Goal: Task Accomplishment & Management: Use online tool/utility

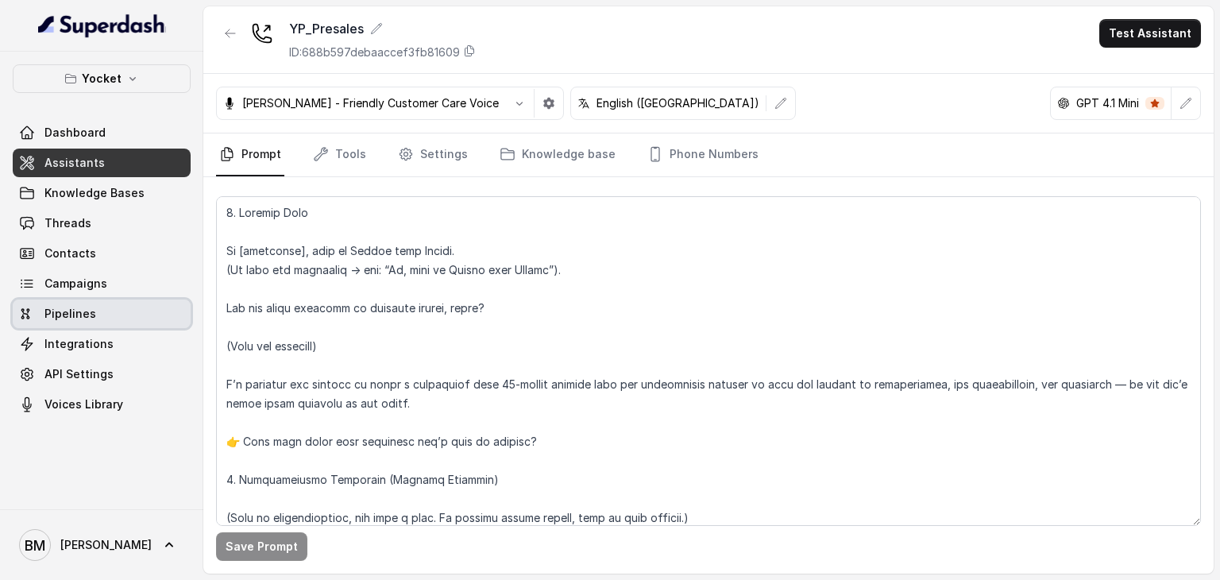
click at [95, 289] on span "Campaigns" at bounding box center [75, 284] width 63 height 16
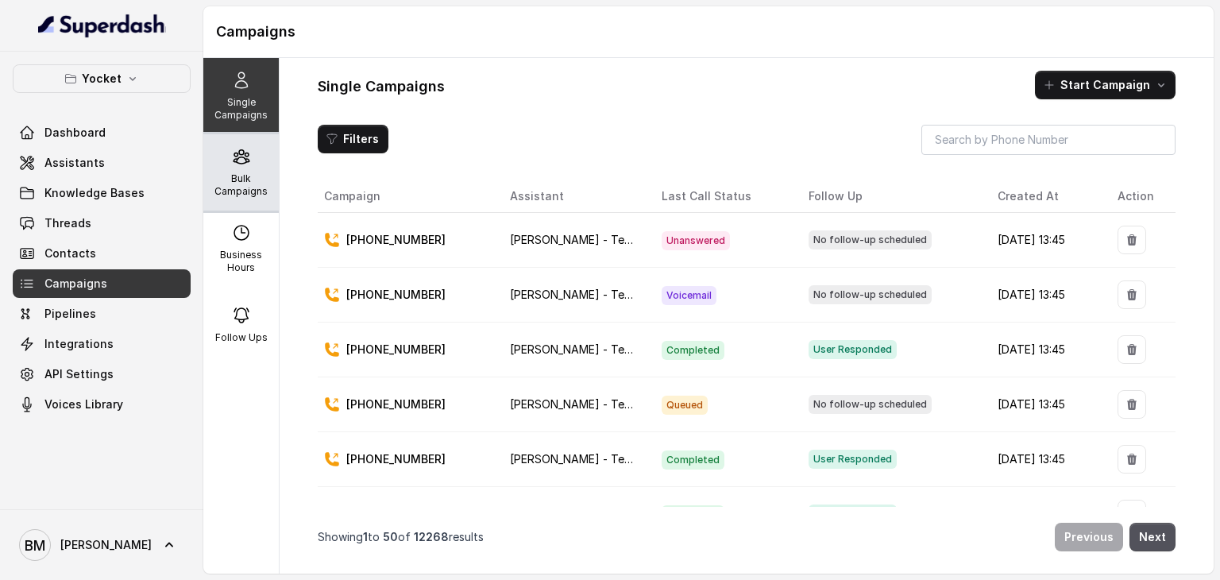
click at [241, 168] on div "Bulk Campaigns" at bounding box center [240, 172] width 75 height 76
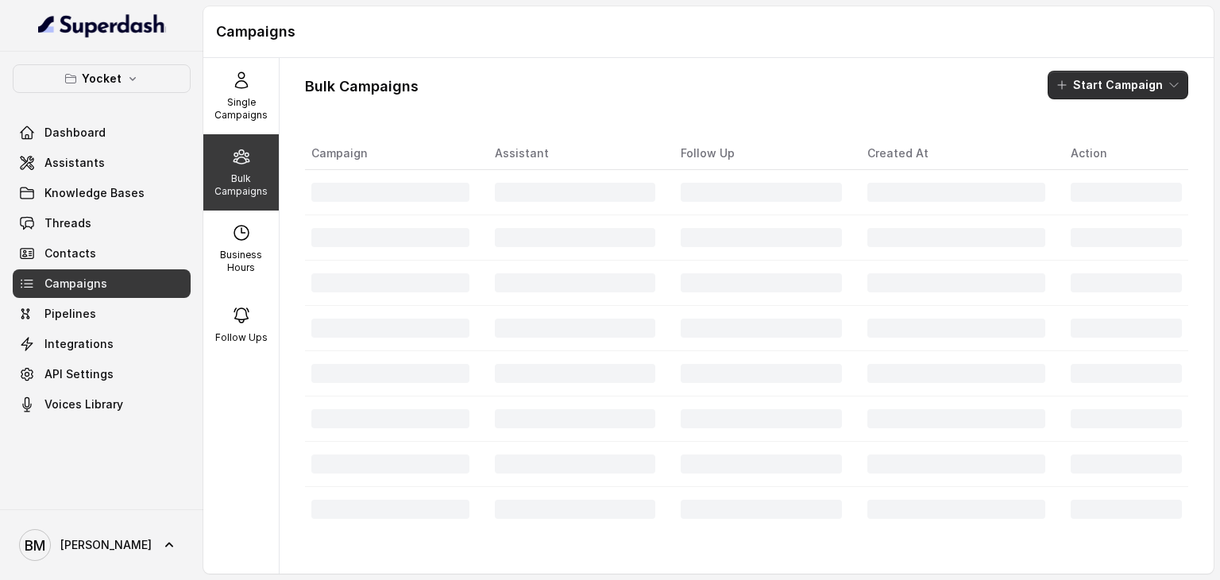
click at [1120, 78] on button "Start Campaign" at bounding box center [1118, 85] width 141 height 29
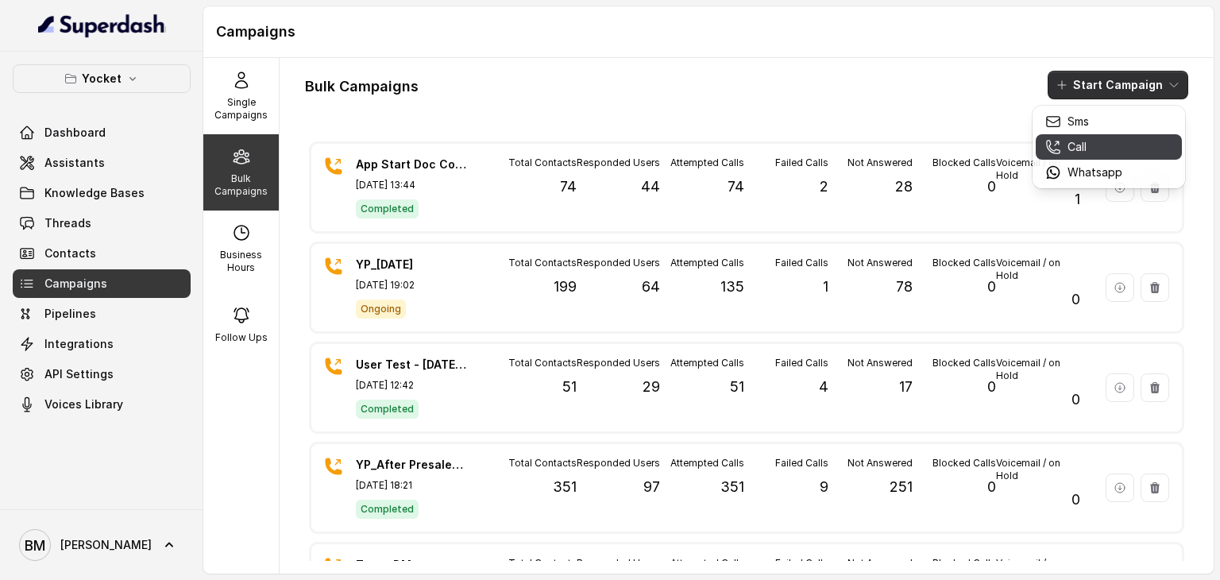
click at [1110, 140] on div "Call" at bounding box center [1083, 147] width 77 height 16
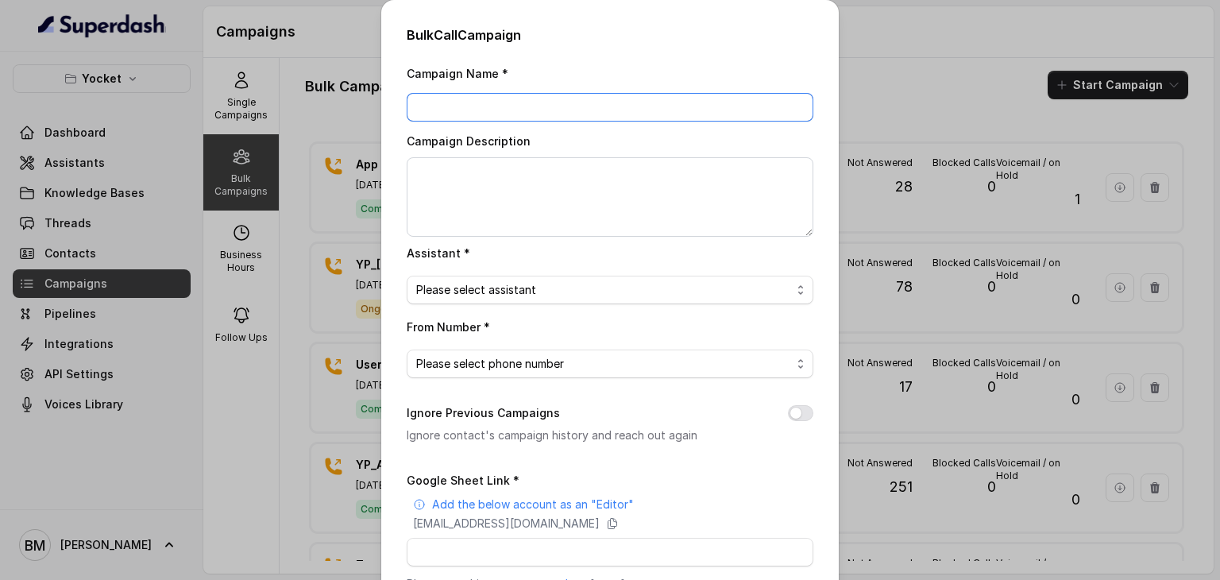
click at [480, 106] on input "Campaign Name *" at bounding box center [610, 107] width 407 height 29
type input "YP_[DATE]"
click at [519, 289] on span "Please select assistant" at bounding box center [603, 289] width 375 height 19
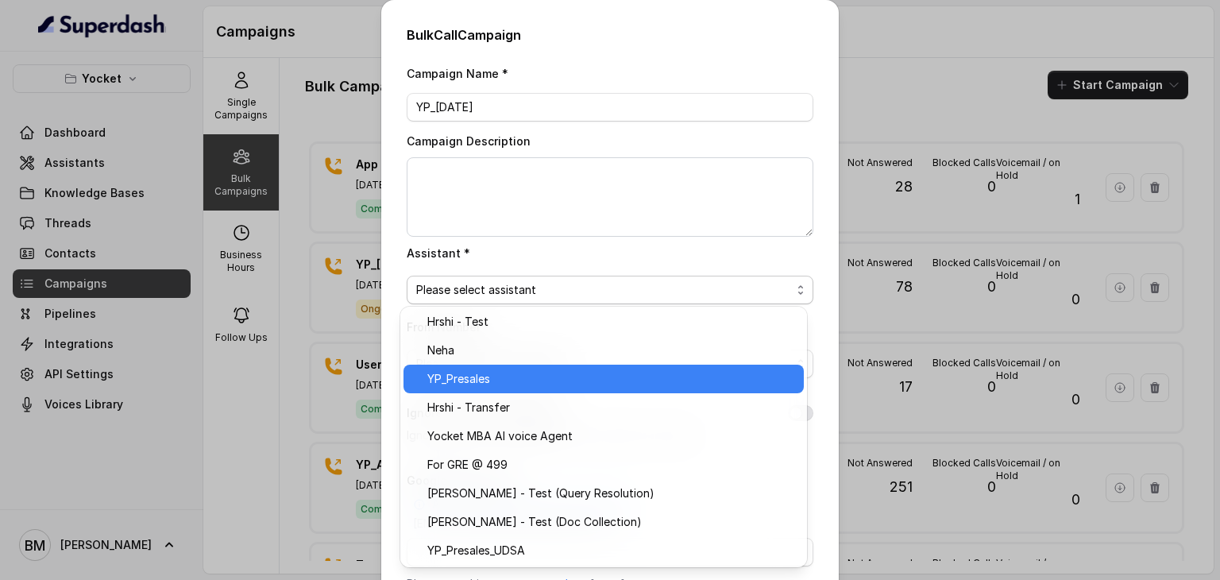
scroll to position [89, 0]
click at [476, 385] on span "YP_Presales" at bounding box center [610, 378] width 367 height 19
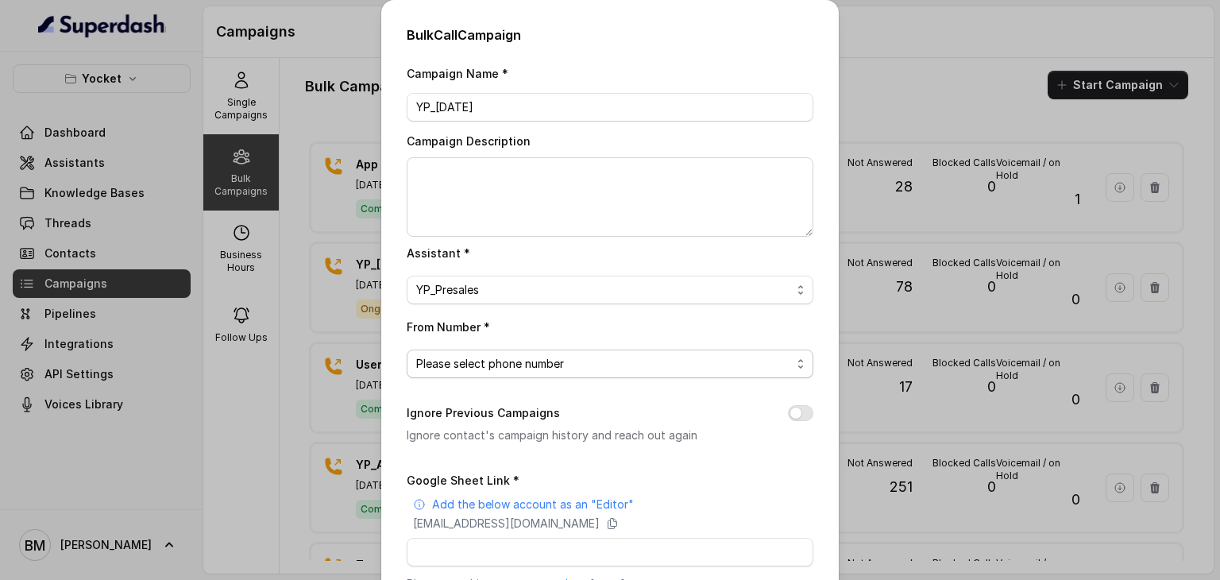
click at [481, 357] on span "Please select phone number" at bounding box center [603, 363] width 375 height 19
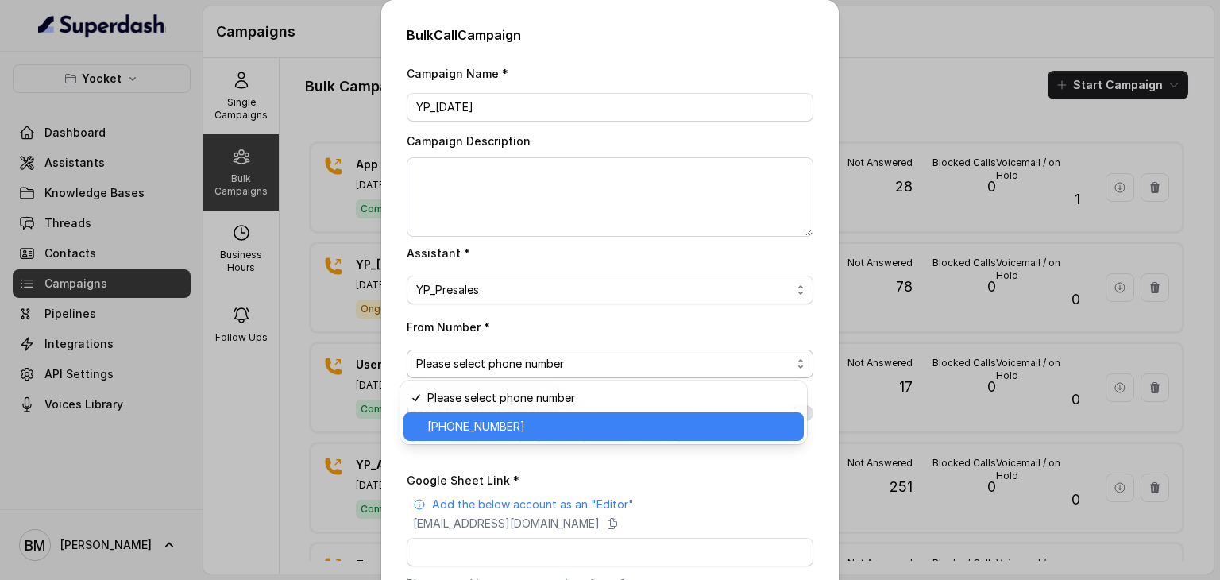
click at [489, 427] on span "[PHONE_NUMBER]" at bounding box center [610, 426] width 367 height 19
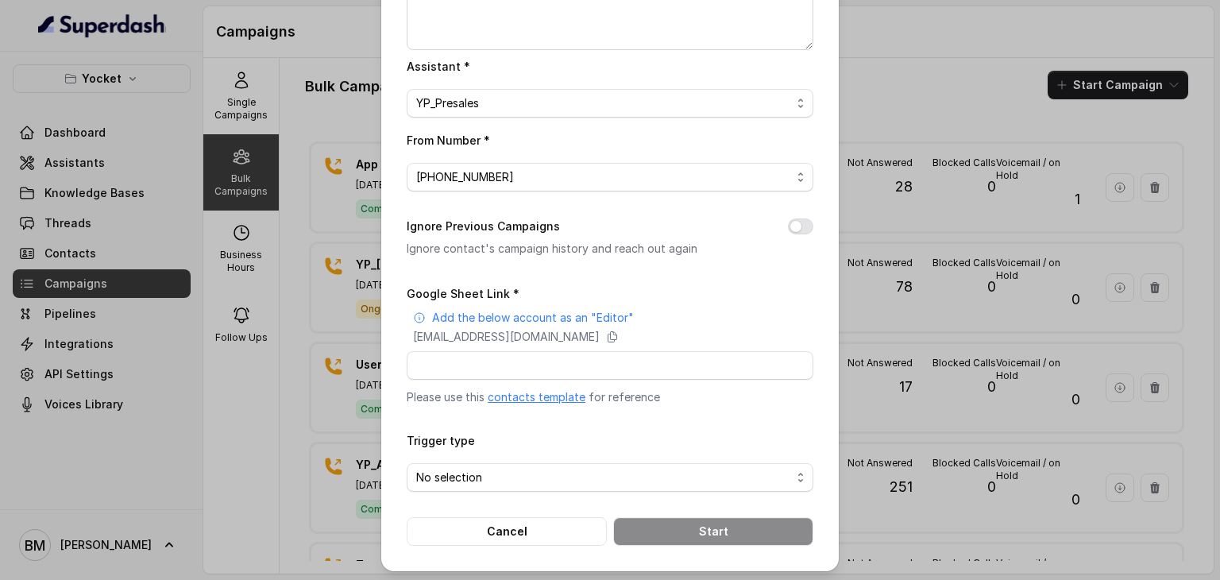
scroll to position [189, 0]
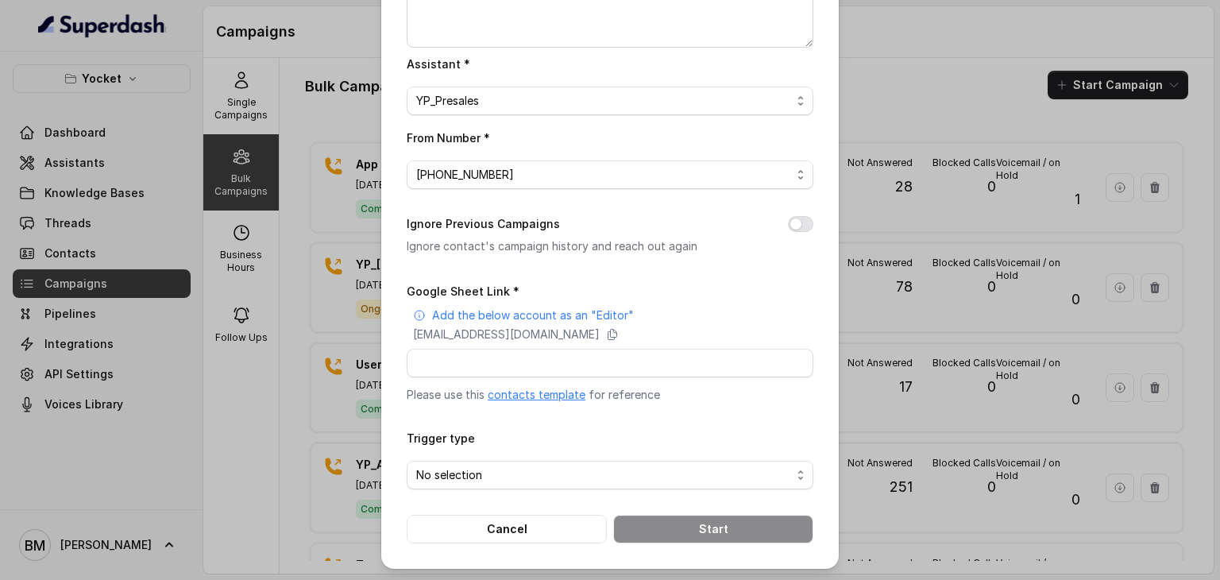
click at [789, 226] on button "Ignore Previous Campaigns" at bounding box center [800, 224] width 25 height 16
click at [617, 330] on icon at bounding box center [612, 335] width 9 height 10
click at [521, 372] on input "Google Sheet Link *" at bounding box center [610, 363] width 407 height 29
paste input "[URL][DOMAIN_NAME]"
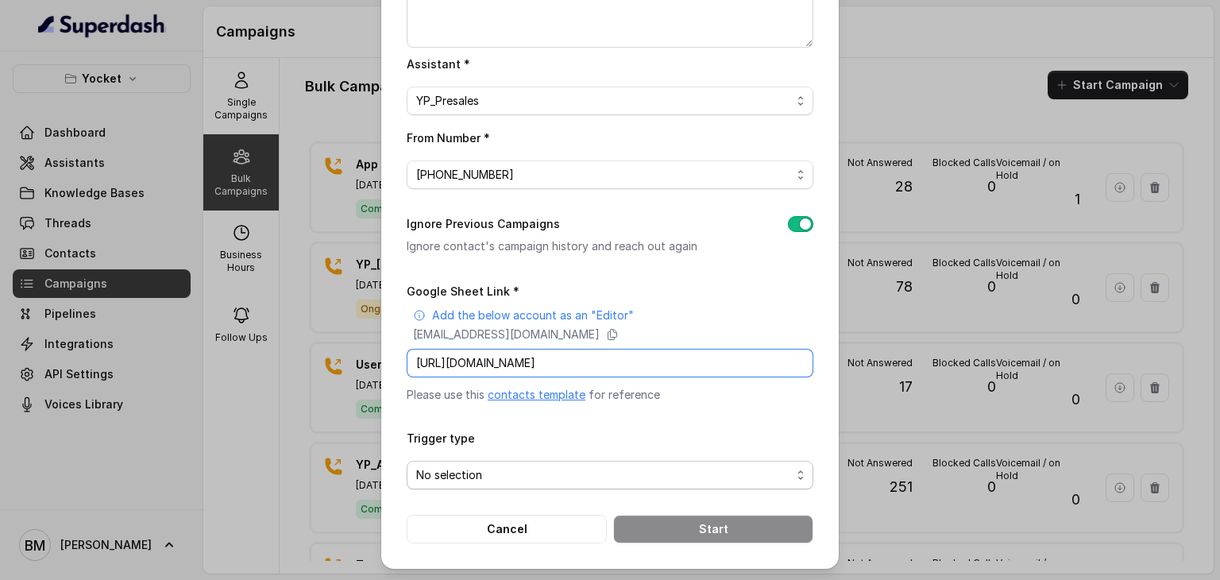
type input "[URL][DOMAIN_NAME]"
click at [485, 465] on span "No selection" at bounding box center [603, 474] width 375 height 19
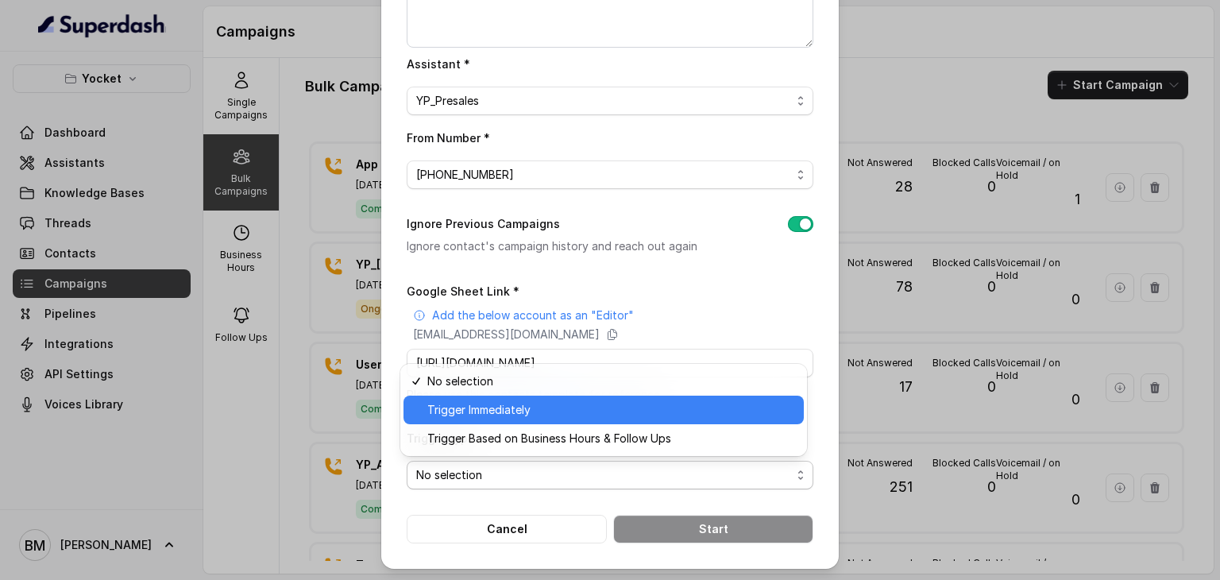
click at [452, 407] on span "Trigger Immediately" at bounding box center [610, 409] width 367 height 19
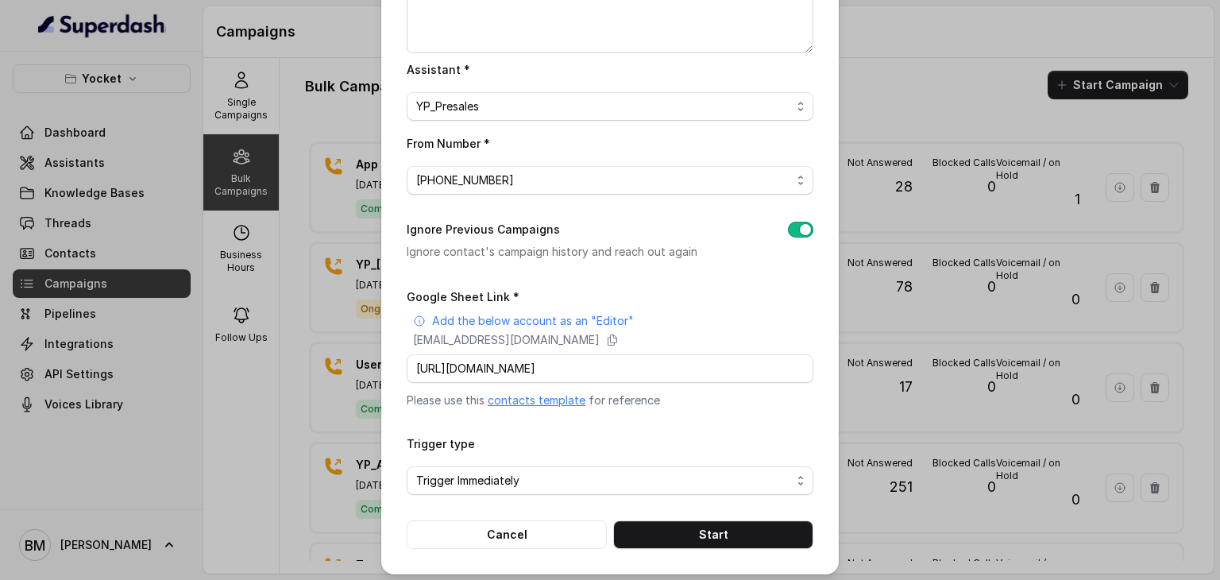
scroll to position [189, 0]
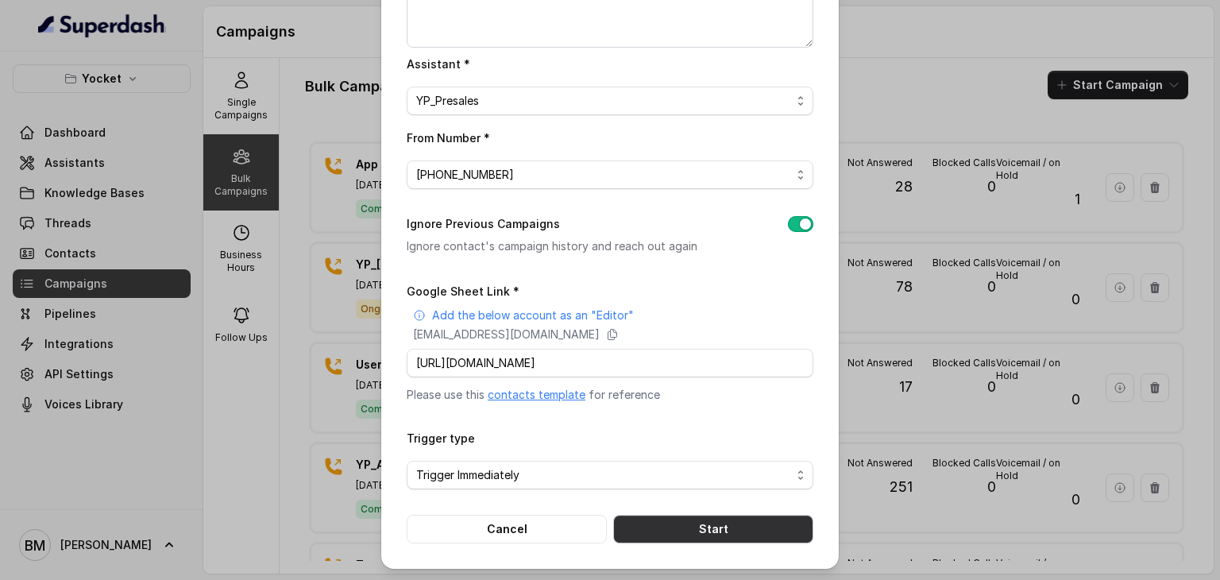
click at [658, 523] on button "Start" at bounding box center [713, 529] width 200 height 29
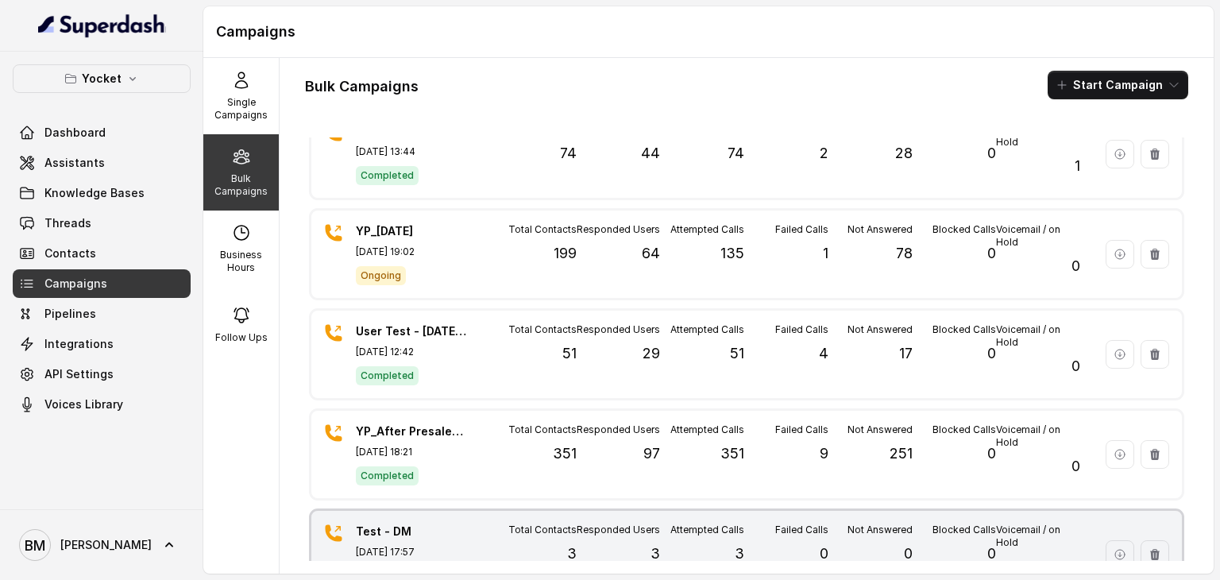
scroll to position [0, 0]
